Goal: Task Accomplishment & Management: Use online tool/utility

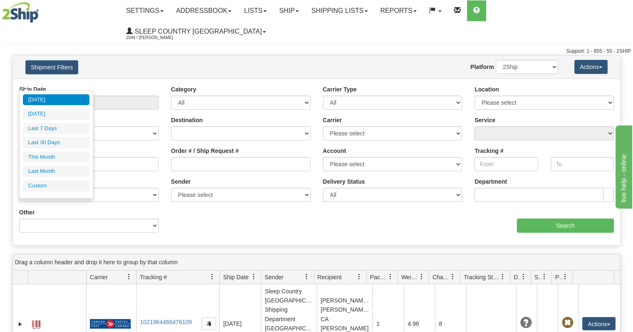
click at [61, 141] on li "Last 30 Days" at bounding box center [56, 142] width 67 height 11
type input "From 07/14/2025 To 08/12/2025"
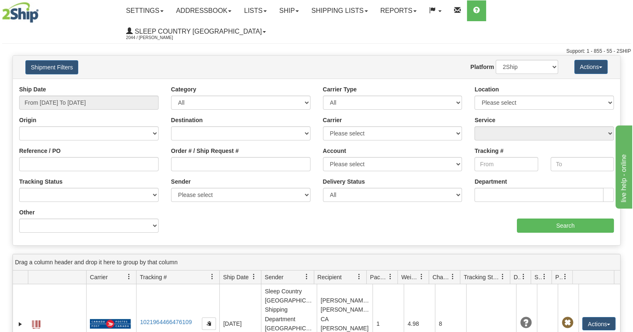
click at [87, 147] on div "Reference / PO" at bounding box center [88, 159] width 139 height 25
click at [87, 157] on input "Reference / PO" at bounding box center [88, 164] width 139 height 14
paste input "9002H959775"
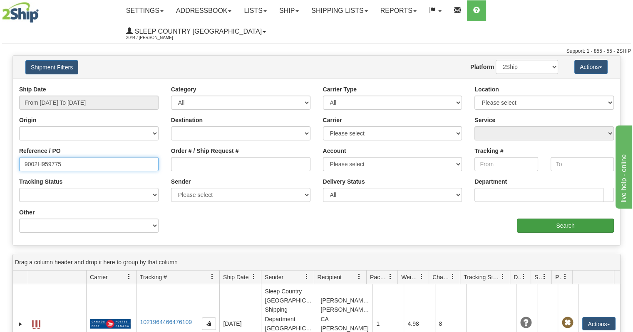
type input "9002H959775"
click at [582, 219] on input "Search" at bounding box center [565, 226] width 97 height 14
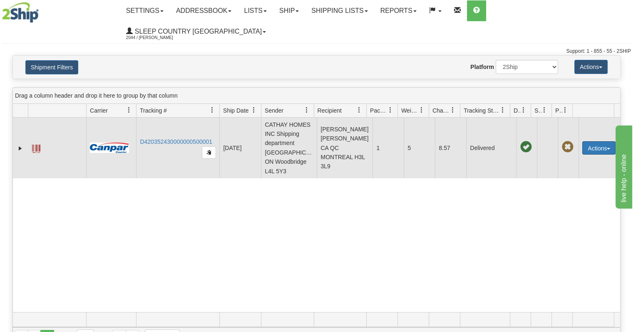
click at [592, 141] on button "Actions" at bounding box center [598, 147] width 33 height 13
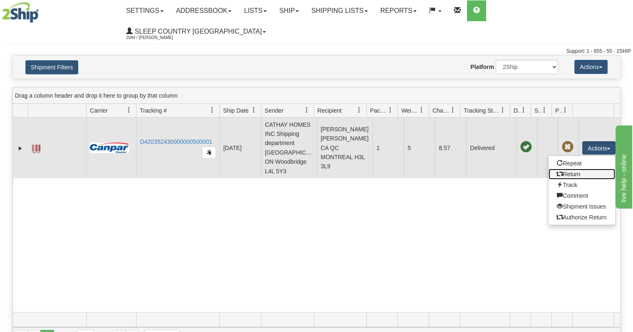
click at [572, 169] on link "Return" at bounding box center [581, 174] width 67 height 11
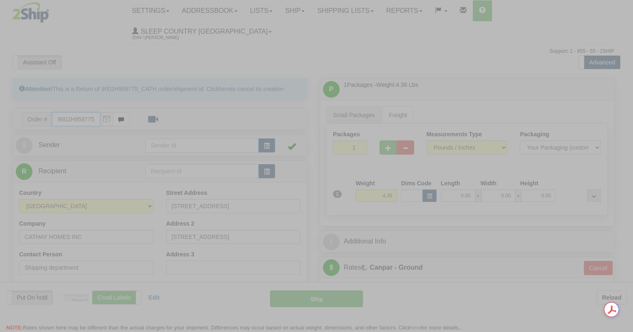
type input "1"
type input "14:33"
type input "16:00"
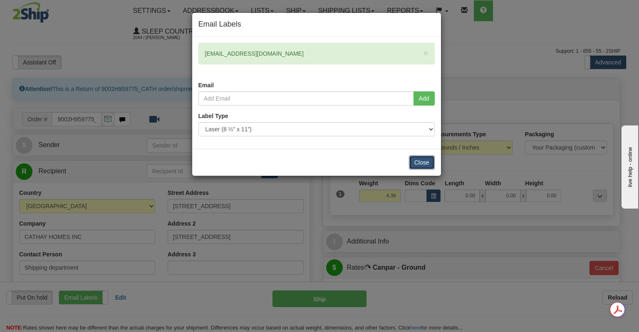
click at [416, 161] on button "Close" at bounding box center [422, 163] width 26 height 14
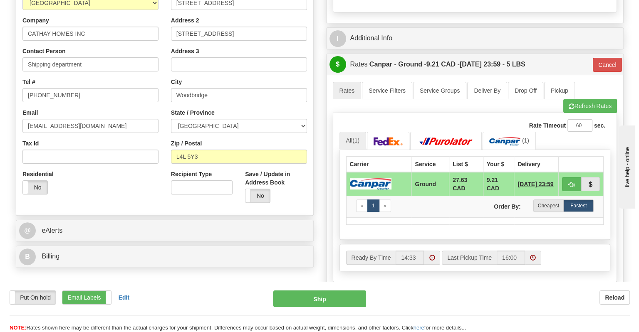
scroll to position [129, 0]
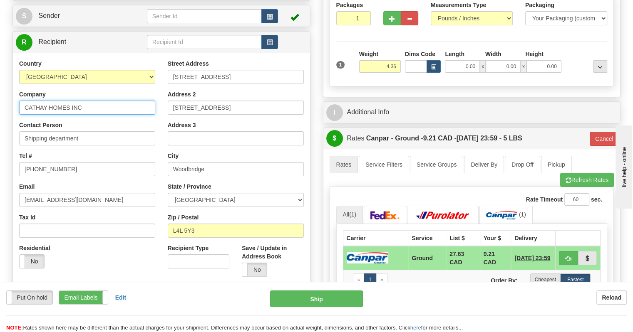
drag, startPoint x: 103, startPoint y: 86, endPoint x: 0, endPoint y: 66, distance: 105.0
click at [0, 66] on div "Toggle navigation Settings Shipping Preferences Fields Preferences New" at bounding box center [316, 208] width 633 height 674
type input "DC 914 - SLEEP COUNTRY"
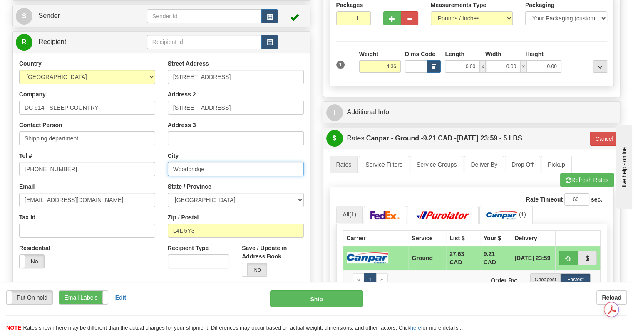
drag, startPoint x: 222, startPoint y: 151, endPoint x: 0, endPoint y: 131, distance: 222.7
click at [0, 131] on div "Toggle navigation Settings Shipping Preferences Fields Preferences New" at bounding box center [316, 208] width 633 height 674
type input "BELLEVILLE"
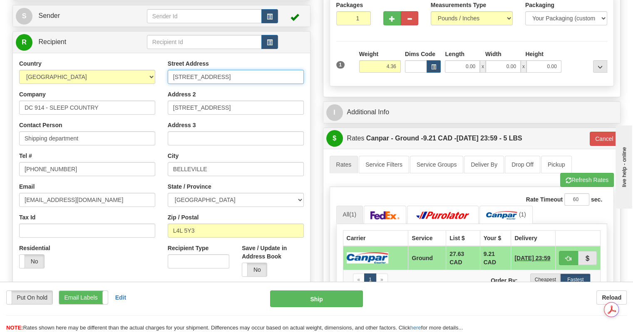
drag, startPoint x: 250, startPoint y: 53, endPoint x: 34, endPoint y: 33, distance: 217.2
click at [34, 53] on div "Country [GEOGRAPHIC_DATA] [GEOGRAPHIC_DATA] [GEOGRAPHIC_DATA] [GEOGRAPHIC_DATA]…" at bounding box center [161, 171] width 297 height 237
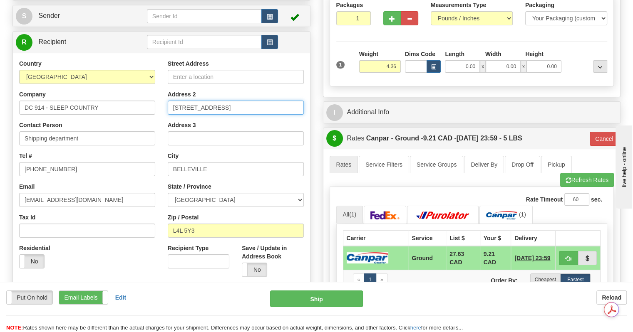
drag, startPoint x: 256, startPoint y: 84, endPoint x: 0, endPoint y: 35, distance: 260.5
click at [0, 35] on div "Toggle navigation Settings Shipping Preferences Fields Preferences New" at bounding box center [316, 208] width 633 height 674
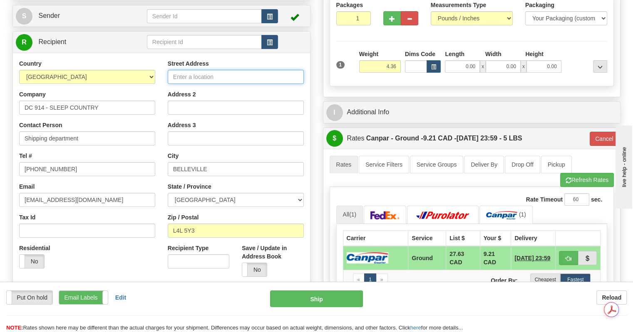
click at [201, 70] on input "Street Address" at bounding box center [236, 77] width 136 height 14
type input "[STREET_ADDRESS]"
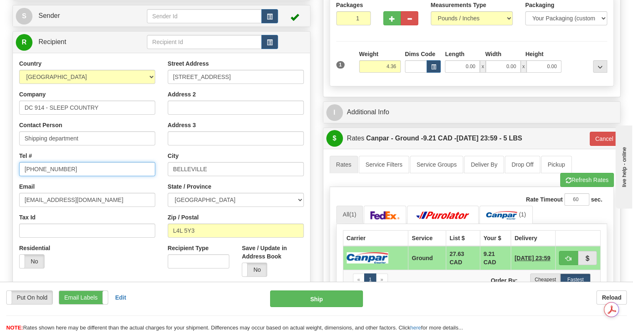
drag, startPoint x: 77, startPoint y: 149, endPoint x: 0, endPoint y: 144, distance: 77.1
click at [0, 144] on div "Toggle navigation Settings Shipping Preferences Fields Preferences New" at bounding box center [316, 208] width 633 height 674
type input "[PHONE_NUMBER]"
drag, startPoint x: 120, startPoint y: 183, endPoint x: 0, endPoint y: 158, distance: 122.2
click at [0, 158] on div "Toggle navigation Settings Shipping Preferences Fields Preferences New" at bounding box center [316, 208] width 633 height 674
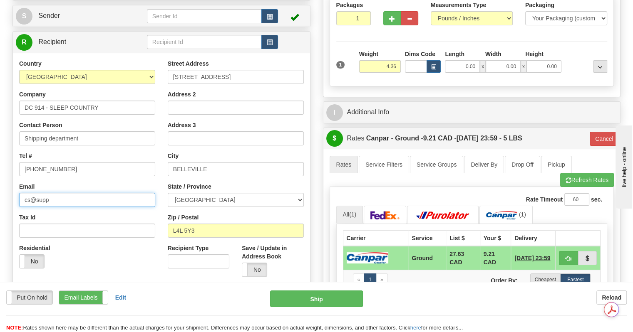
type input "[EMAIL_ADDRESS][DOMAIN_NAME]"
click at [151, 213] on div "Tax Id" at bounding box center [87, 225] width 136 height 25
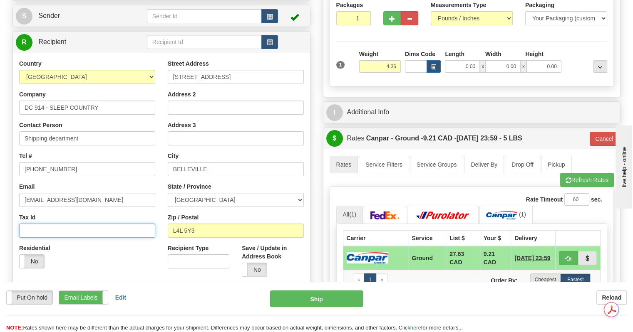
click at [71, 224] on input "Tax Id" at bounding box center [87, 231] width 136 height 14
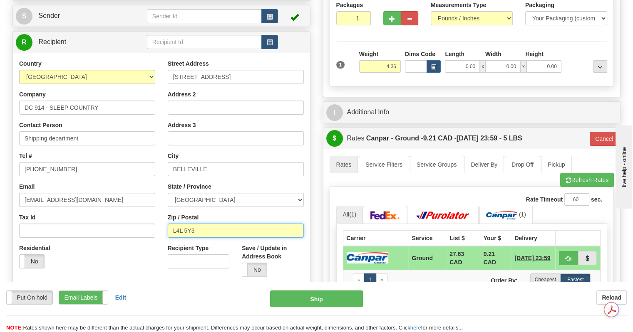
drag, startPoint x: 206, startPoint y: 212, endPoint x: 0, endPoint y: 177, distance: 209.3
click at [0, 177] on div "Toggle navigation Settings Shipping Preferences Fields Preferences New" at bounding box center [316, 208] width 633 height 674
type input "K8N 4Z6"
type input "1"
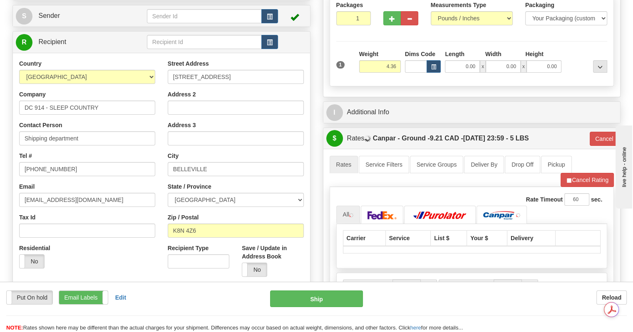
click at [117, 249] on div "Residential Yes No" at bounding box center [87, 259] width 148 height 31
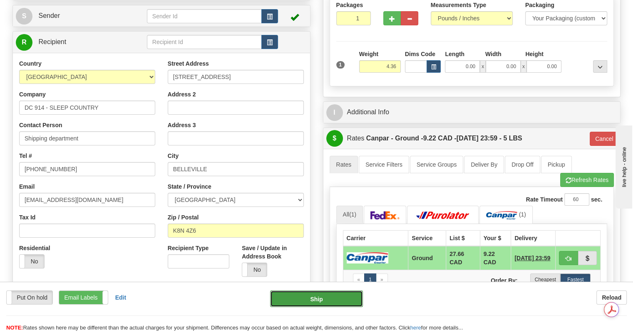
click at [317, 300] on button "Ship" at bounding box center [316, 299] width 93 height 17
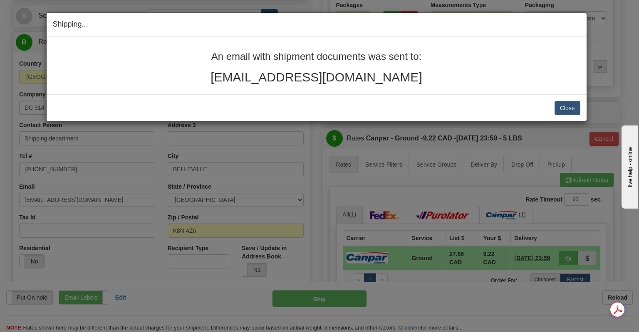
drag, startPoint x: 401, startPoint y: 78, endPoint x: 211, endPoint y: 51, distance: 191.9
click at [211, 51] on div "An email with shipment documents was sent to: [EMAIL_ADDRESS][DOMAIN_NAME]" at bounding box center [316, 67] width 527 height 33
copy div "An email with shipment documents was sent to: [EMAIL_ADDRESS][DOMAIN_NAME]"
